Goal: Task Accomplishment & Management: Use online tool/utility

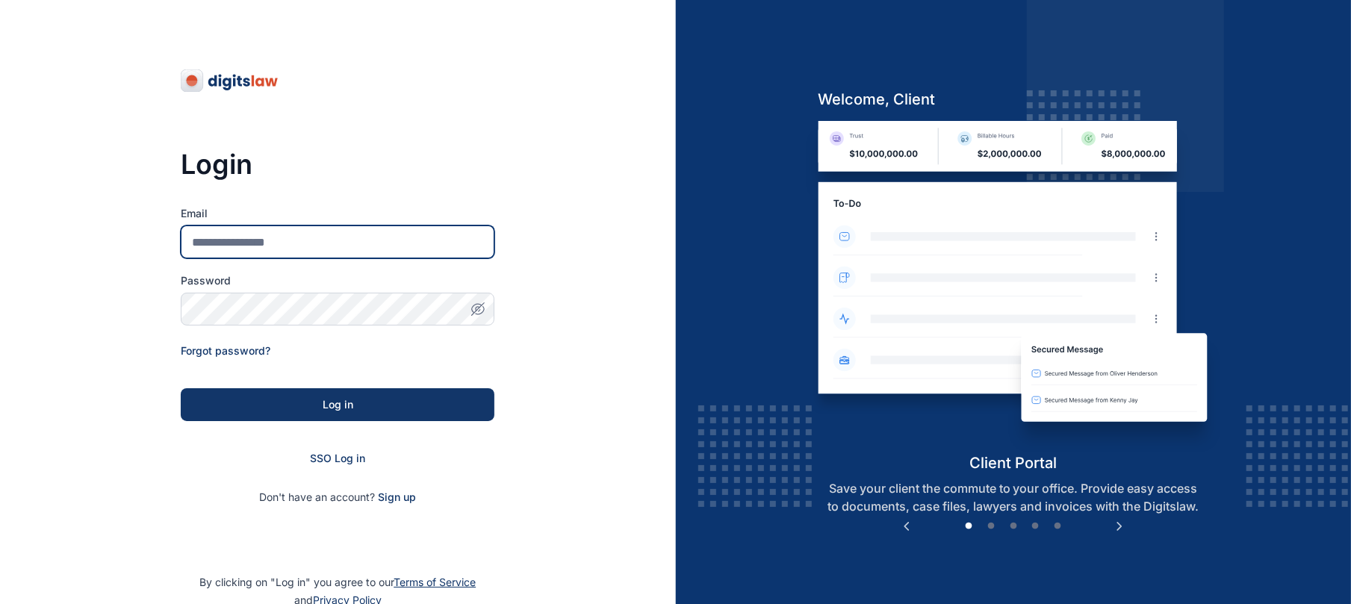
click at [447, 238] on input "Email" at bounding box center [338, 242] width 314 height 33
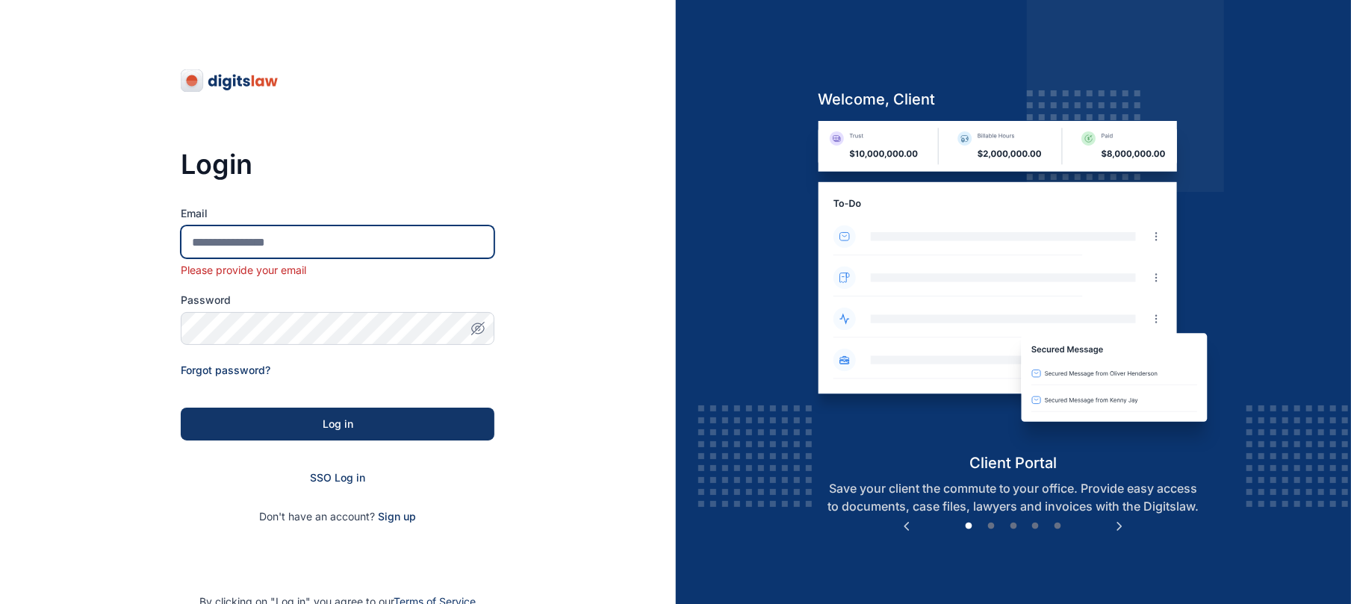
click at [385, 246] on input "Email" at bounding box center [338, 242] width 314 height 33
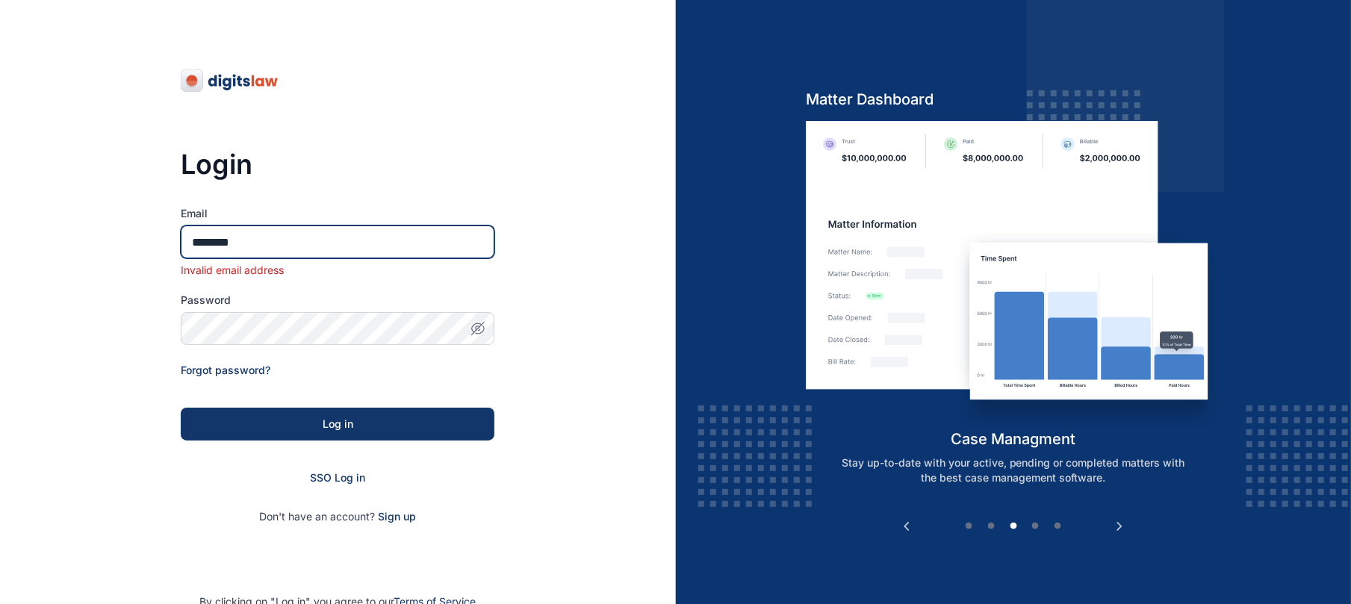
type input "**********"
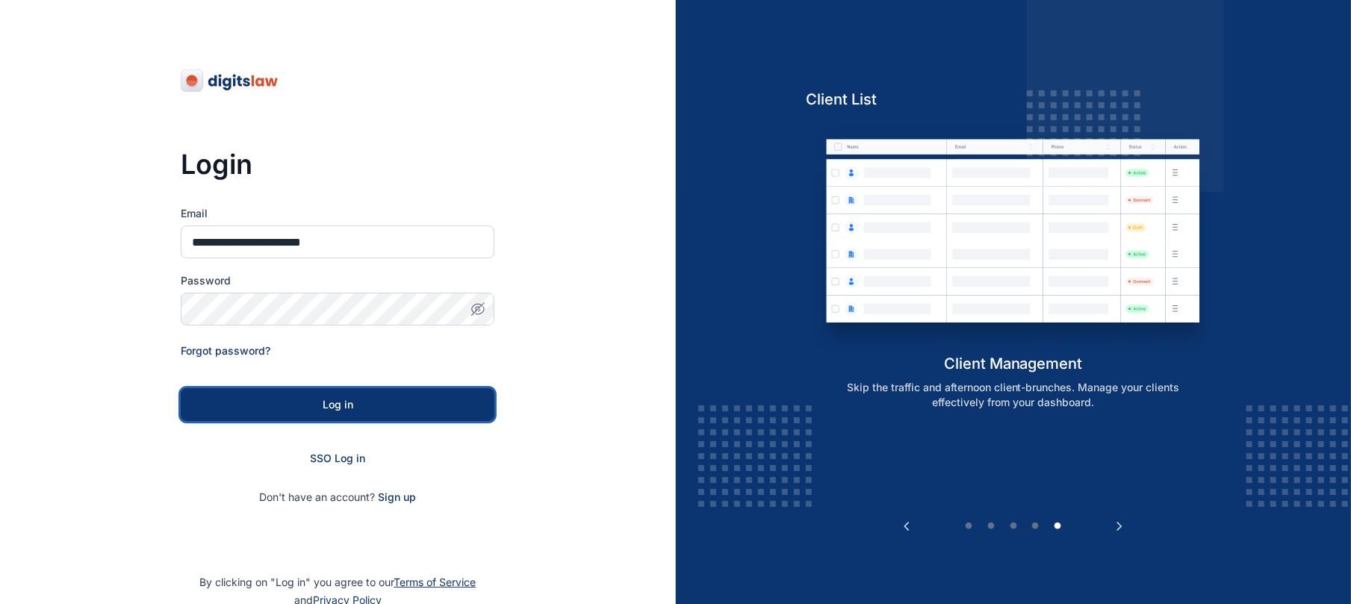
click at [381, 402] on div "Log in" at bounding box center [338, 404] width 266 height 15
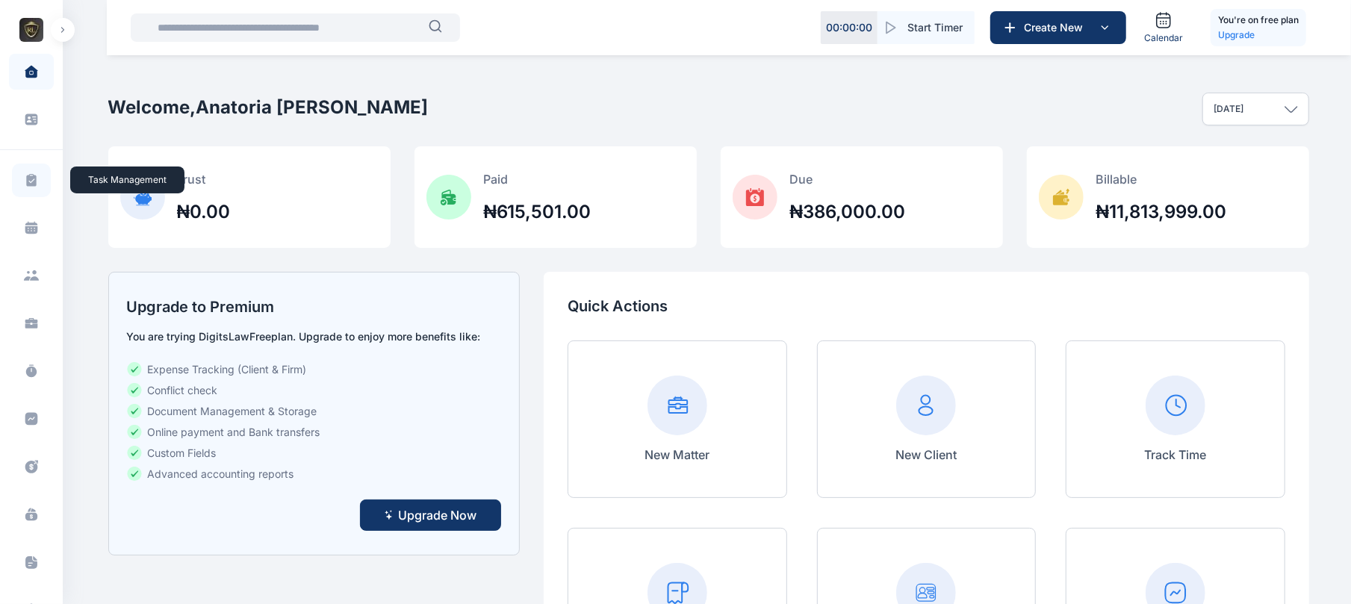
click at [31, 183] on icon at bounding box center [31, 179] width 10 height 13
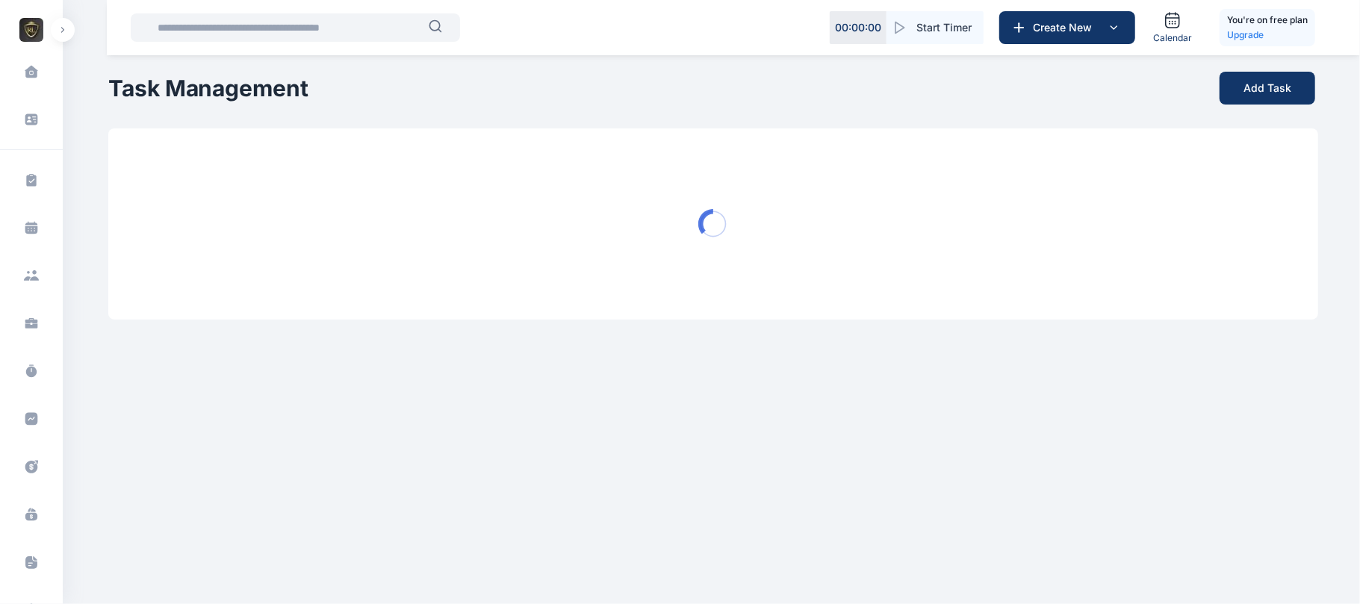
click at [24, 185] on icon at bounding box center [31, 181] width 15 height 16
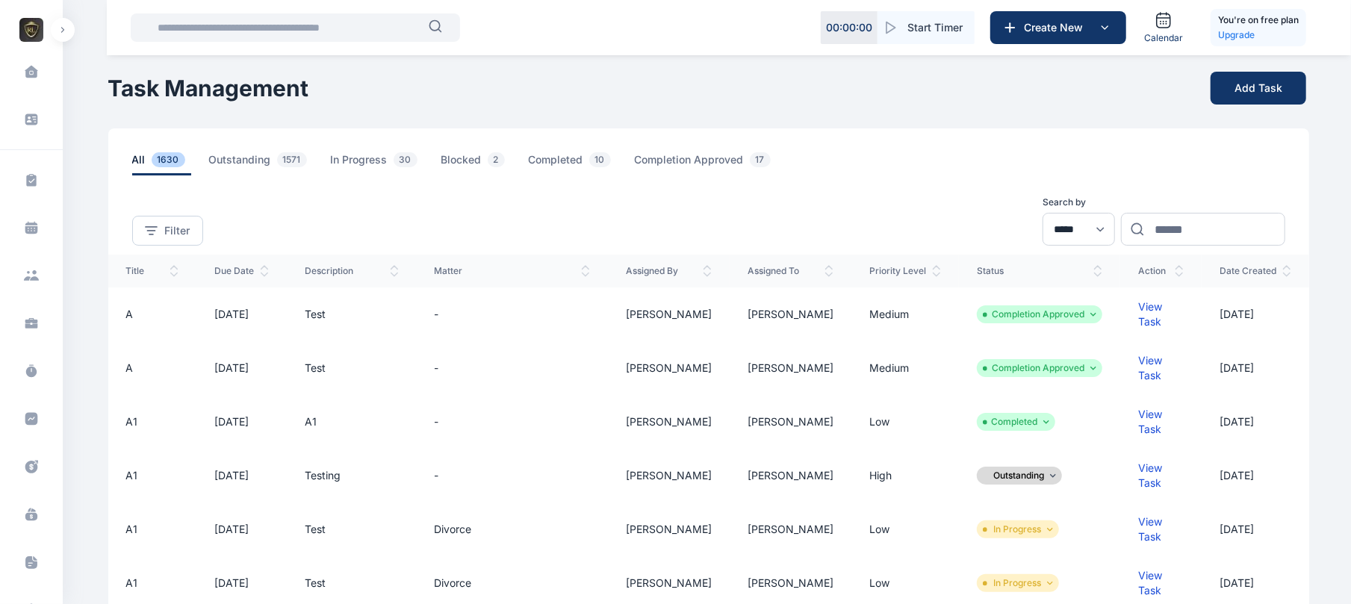
click at [1092, 309] on li "Completion Approved" at bounding box center [1040, 315] width 114 height 12
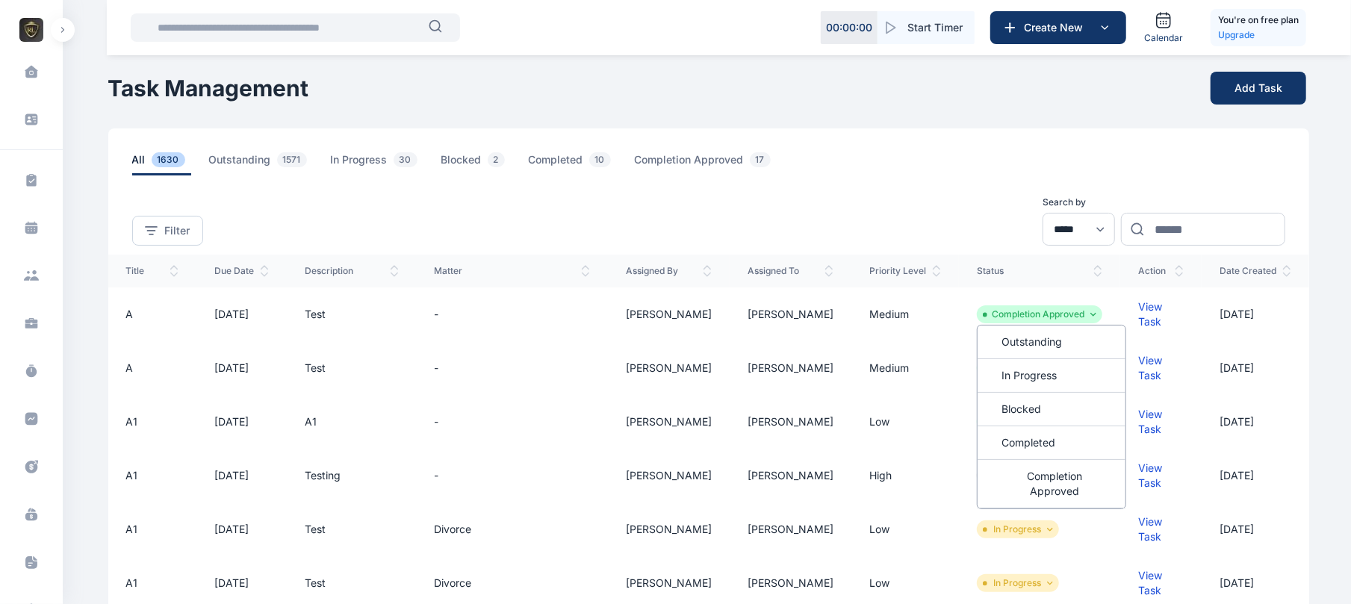
click at [1068, 261] on th "status" at bounding box center [1039, 271] width 161 height 33
